Goal: Task Accomplishment & Management: Use online tool/utility

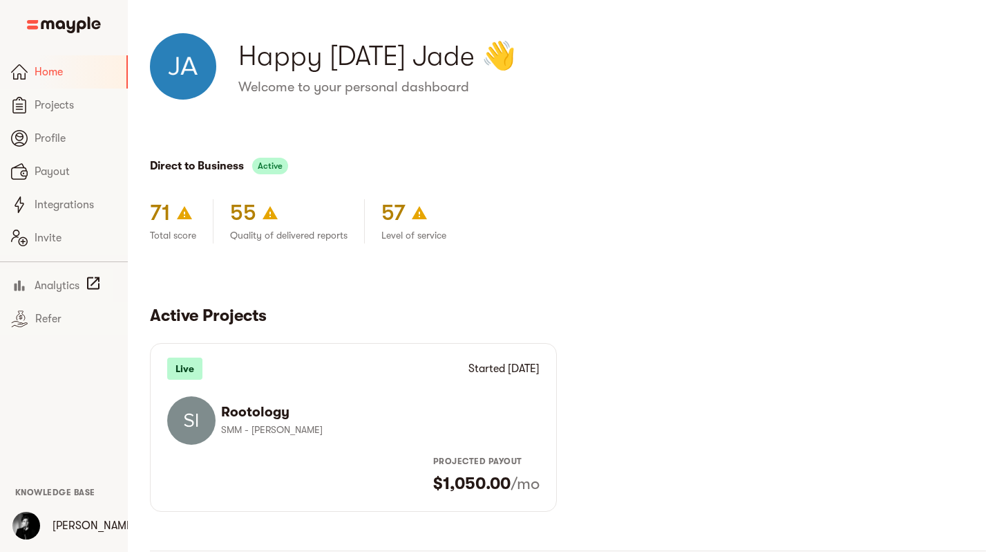
click at [592, 257] on section "Active Projects Live Started [DATE] Rootology SMM - [PERSON_NAME] Projected pay…" at bounding box center [568, 382] width 836 height 257
click at [58, 97] on span "Projects" at bounding box center [76, 105] width 82 height 17
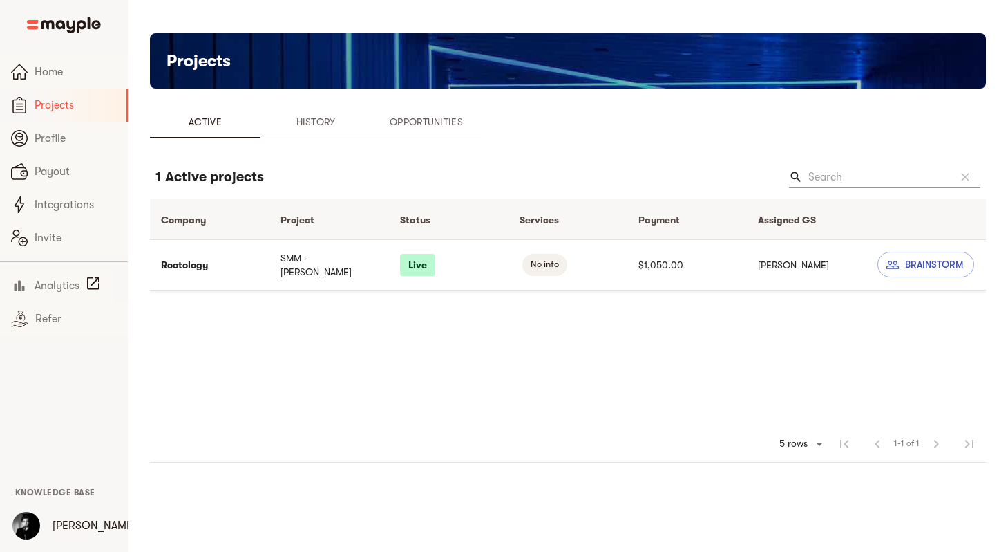
click at [338, 271] on td "SMM - [PERSON_NAME]" at bounding box center [330, 264] width 120 height 50
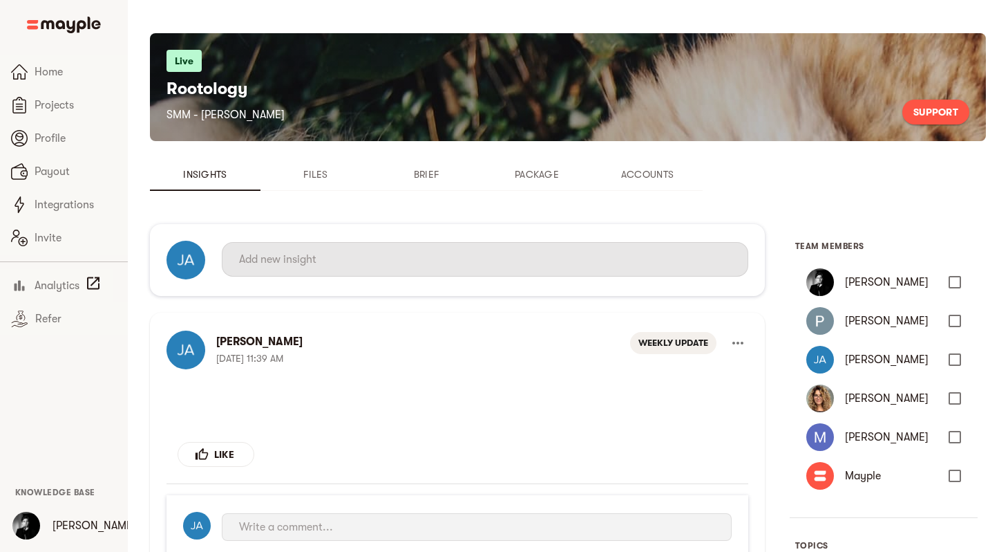
click at [395, 268] on input "text" at bounding box center [485, 259] width 492 height 22
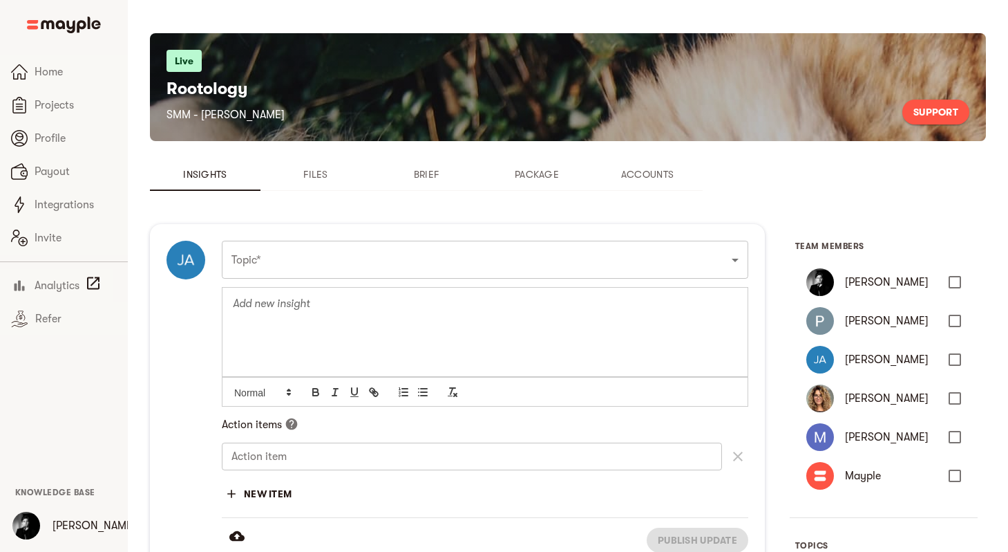
click at [404, 256] on div "Topic* Funnel Content Performance General Creatives Targeting Budget Technical …" at bounding box center [485, 400] width 527 height 319
click at [418, 320] on div at bounding box center [485, 331] width 525 height 89
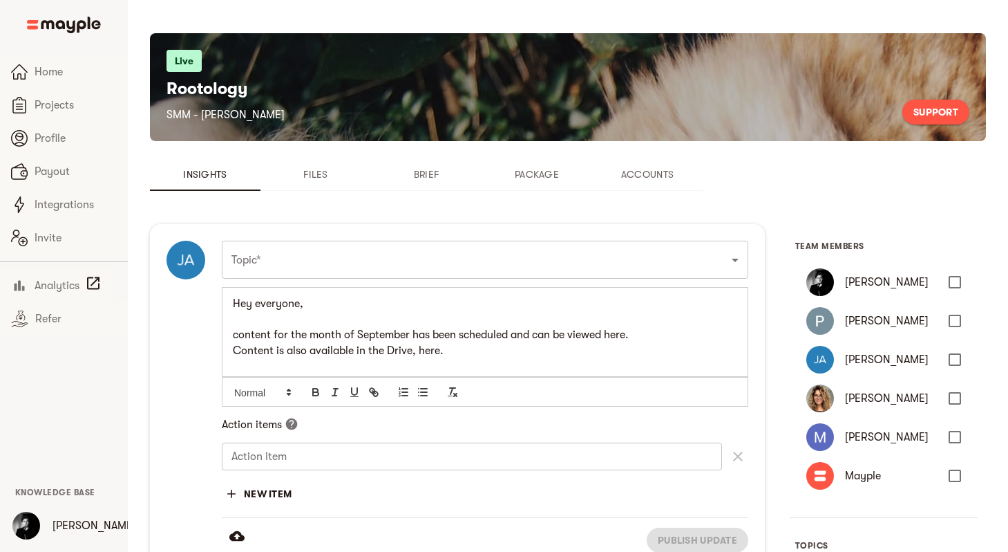
click at [428, 353] on p "Content is also available in the Drive, here." at bounding box center [485, 351] width 505 height 16
click at [377, 391] on icon "button" at bounding box center [374, 392] width 12 height 12
paste input "ttps://[DOMAIN_NAME][URL]"
click at [516, 381] on link at bounding box center [512, 377] width 32 height 10
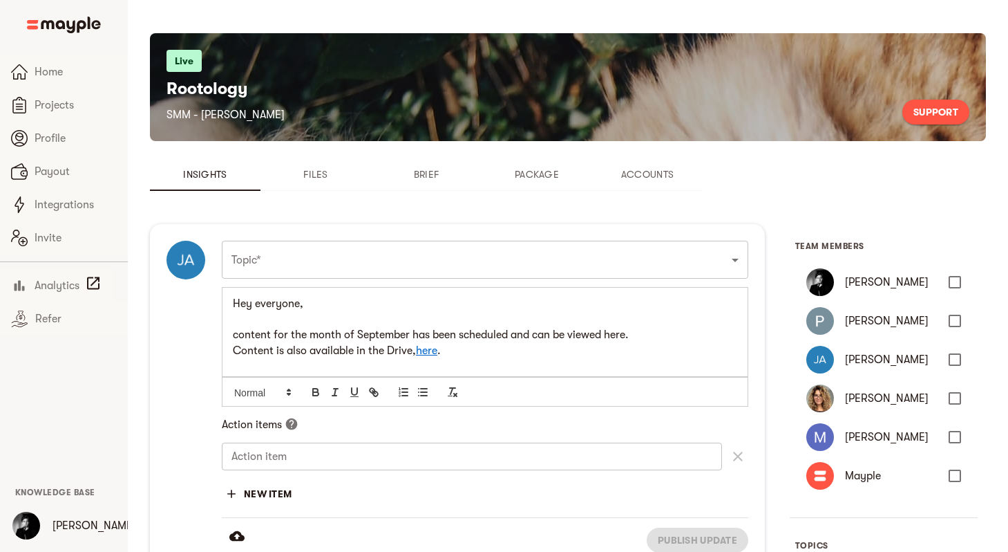
click at [619, 337] on p "content for the month of September has been scheduled and can be viewed here." at bounding box center [485, 335] width 505 height 16
click at [371, 387] on icon "button" at bounding box center [374, 392] width 12 height 12
paste input "ttps://[DOMAIN_NAME][URL]"
type input "[URL][DOMAIN_NAME]"
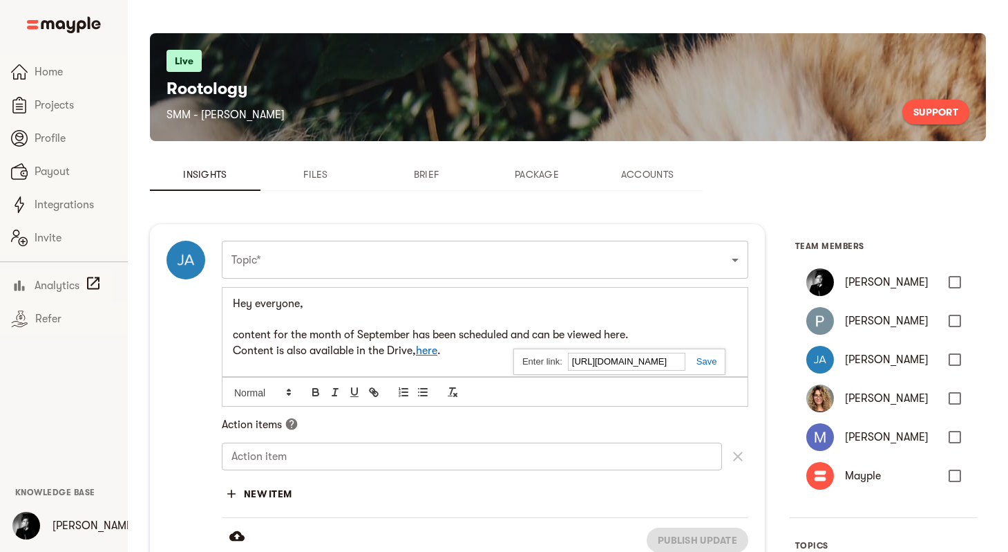
click at [711, 366] on link at bounding box center [702, 361] width 32 height 10
click at [621, 339] on link "here" at bounding box center [611, 334] width 21 height 12
click at [693, 338] on p "content for the month of September has been scheduled and can be viewed here ." at bounding box center [485, 335] width 505 height 16
click at [621, 338] on link "here" at bounding box center [611, 334] width 21 height 12
click at [632, 356] on link "[URL][DOMAIN_NAME]" at bounding box center [585, 362] width 95 height 18
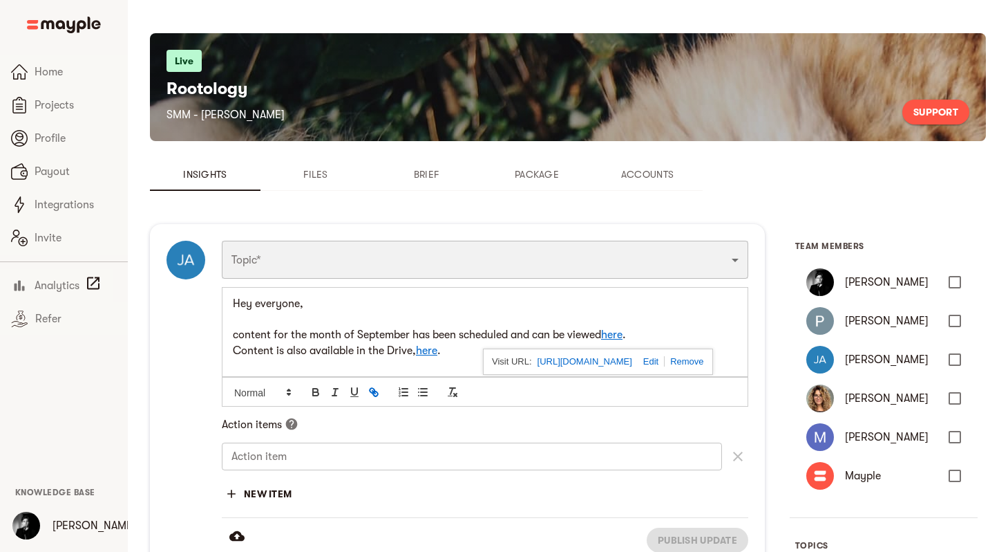
click at [306, 256] on select "Funnel Content Performance General Creatives Targeting Budget Technical Weekly …" at bounding box center [485, 259] width 527 height 37
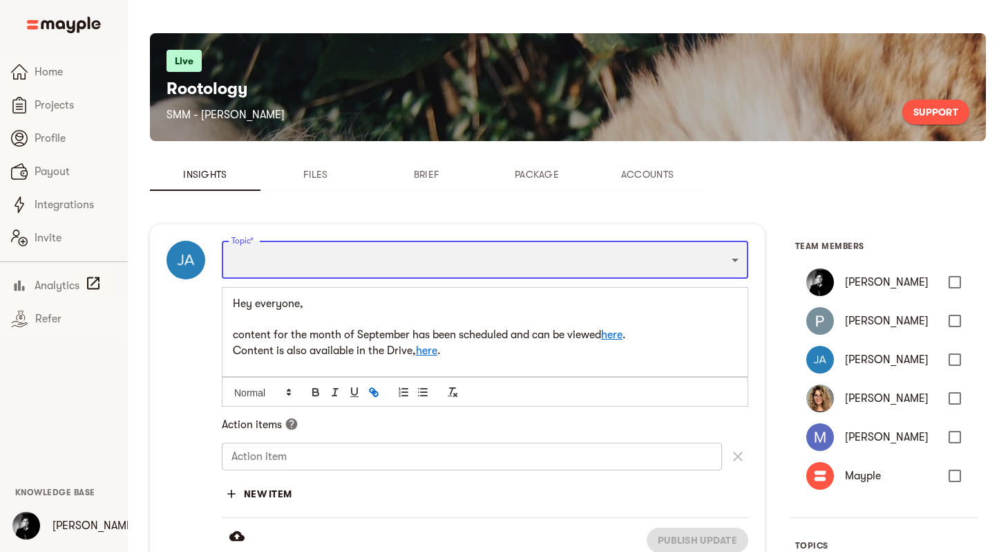
select select "WEEKLY_UPDATE"
click at [222, 241] on select "Funnel Content Performance General Creatives Targeting Budget Technical Weekly …" at bounding box center [485, 259] width 527 height 37
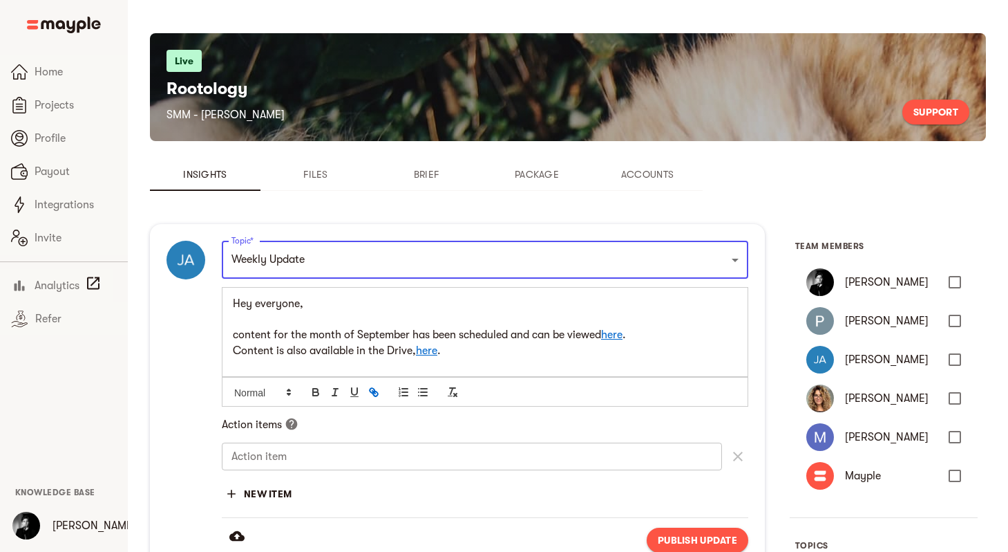
click at [315, 303] on p "Hey everyone," at bounding box center [485, 304] width 505 height 16
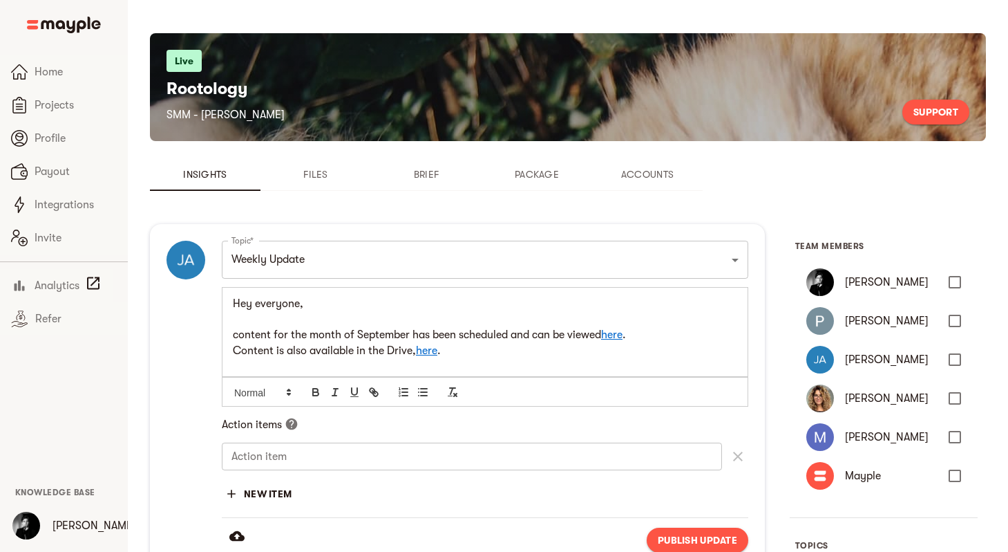
click at [486, 344] on p "Content is also available in the Drive, here ." at bounding box center [485, 351] width 505 height 16
click at [668, 536] on span "Publish update" at bounding box center [697, 540] width 79 height 17
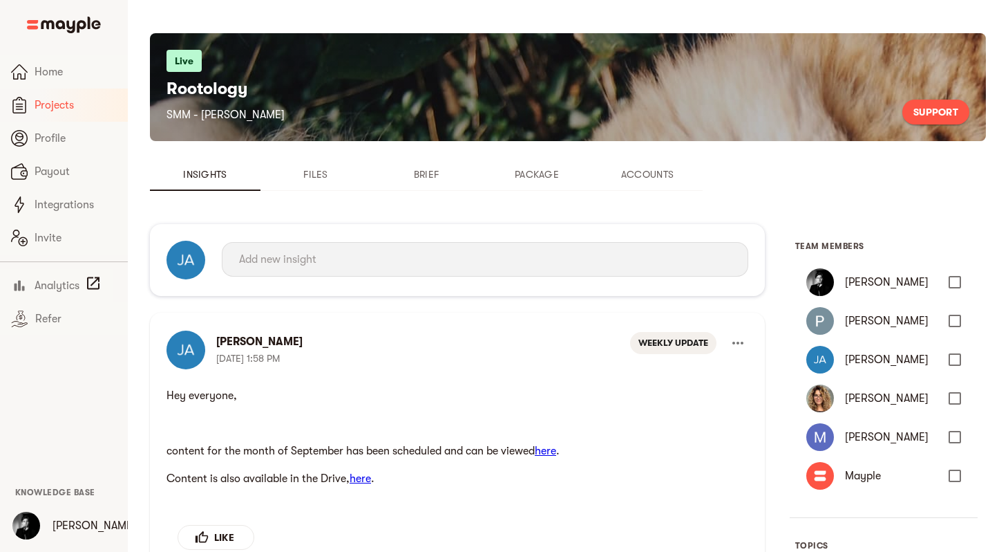
click at [77, 113] on span "Projects" at bounding box center [76, 105] width 82 height 17
